Goal: Task Accomplishment & Management: Manage account settings

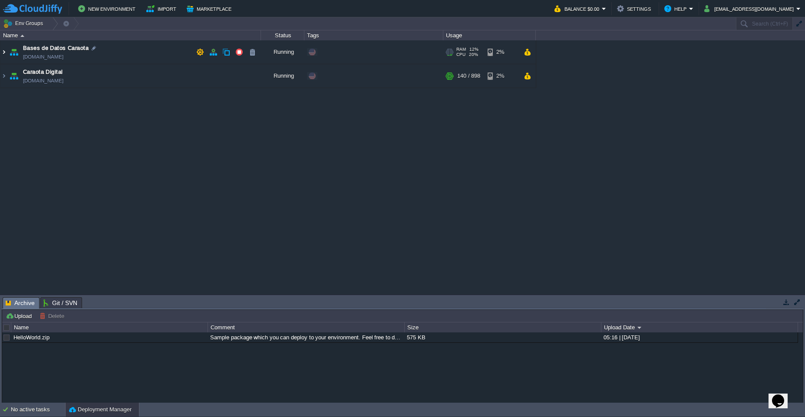
click at [3, 56] on img at bounding box center [3, 51] width 7 height 23
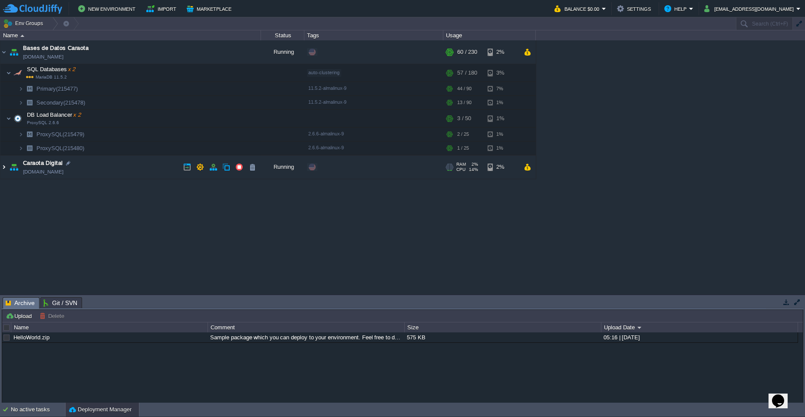
click at [4, 170] on img at bounding box center [3, 166] width 7 height 23
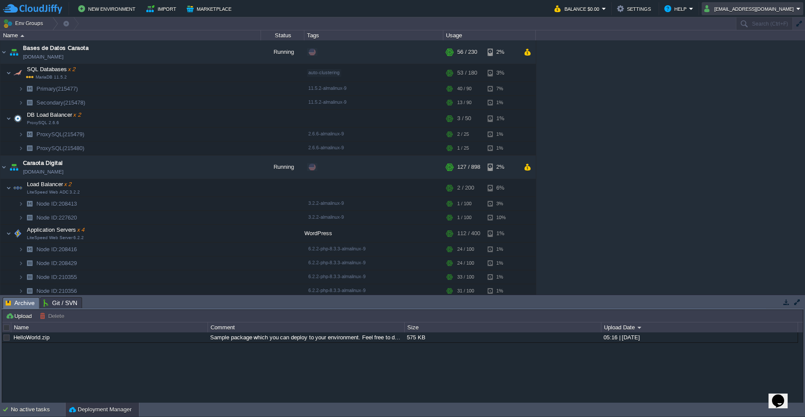
click at [799, 10] on em "sistema@caraotadigital.net" at bounding box center [752, 8] width 96 height 10
click at [727, 51] on li "Sign out" at bounding box center [753, 46] width 98 height 10
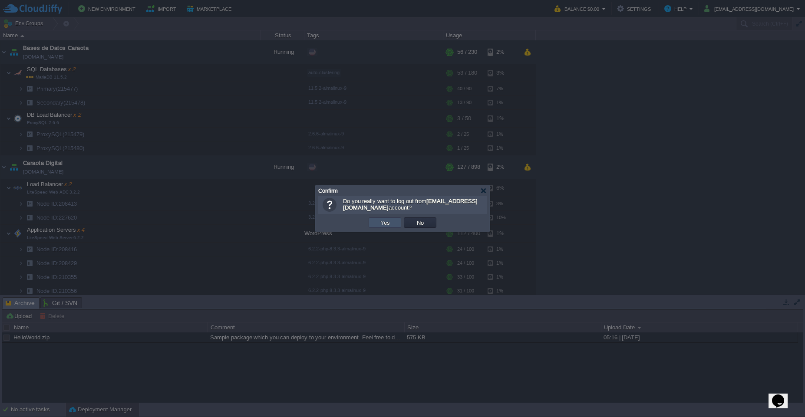
click at [386, 226] on button "Yes" at bounding box center [385, 223] width 15 height 8
